Goal: Task Accomplishment & Management: Complete application form

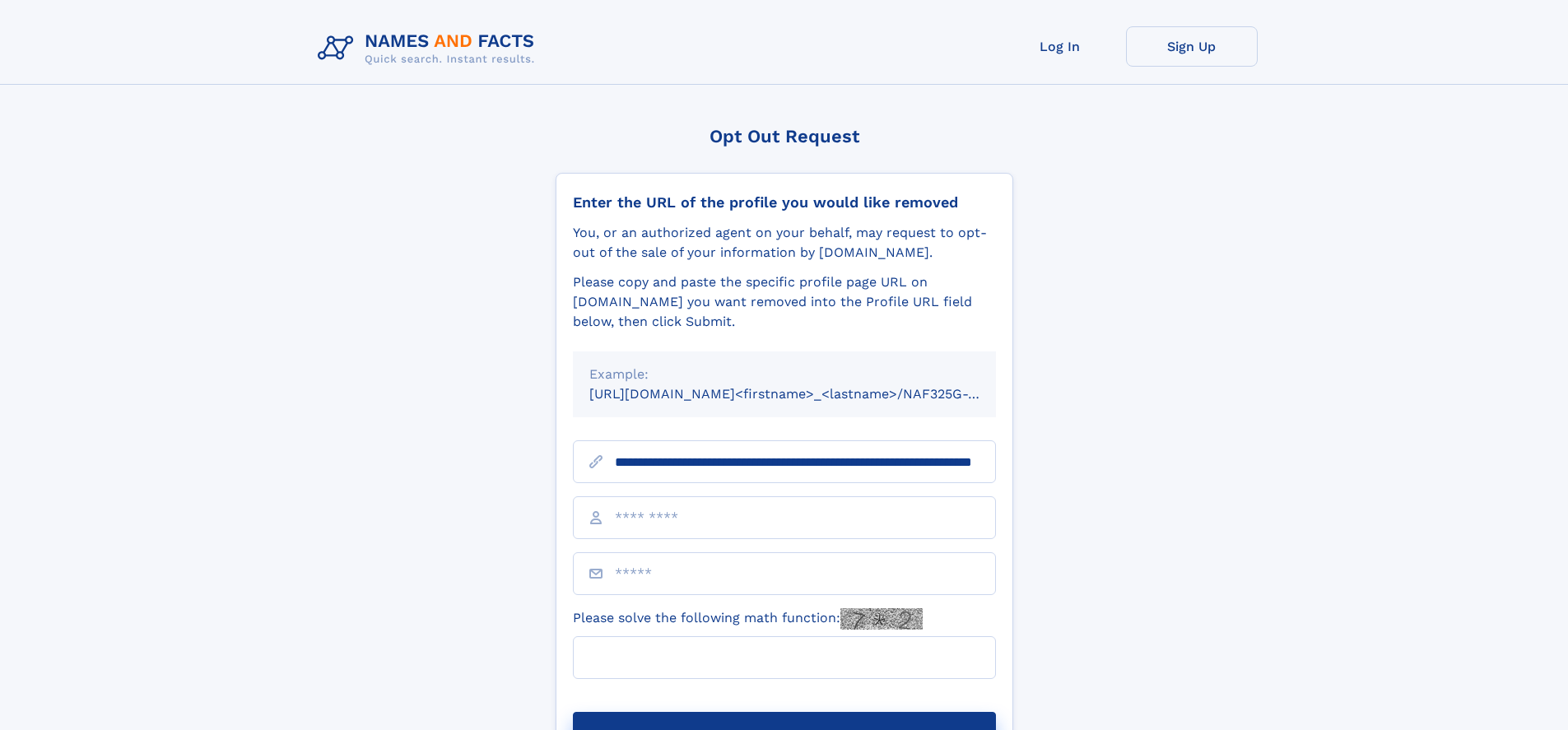
scroll to position [0, 158]
type input "**********"
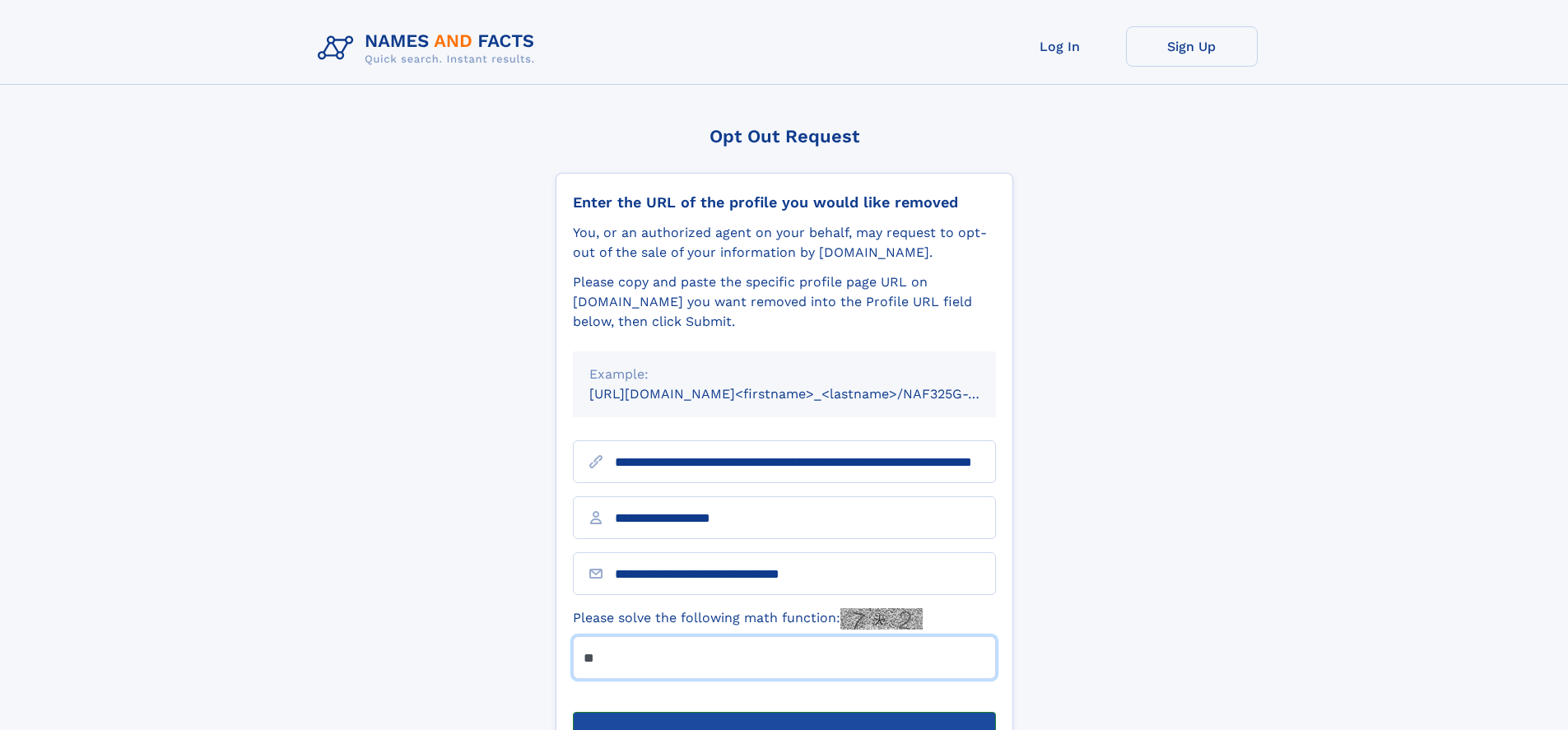
type input "**"
click at [784, 712] on button "Submit Opt Out Request" at bounding box center [784, 738] width 422 height 53
